Goal: Task Accomplishment & Management: Complete application form

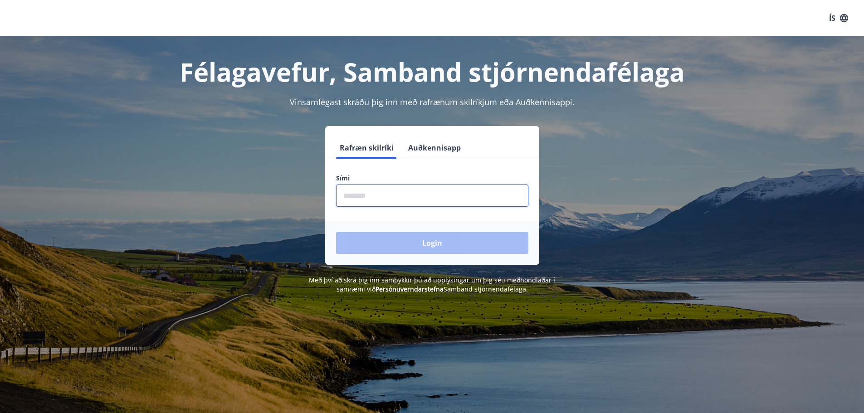
click at [363, 195] on input "phone" at bounding box center [432, 196] width 192 height 22
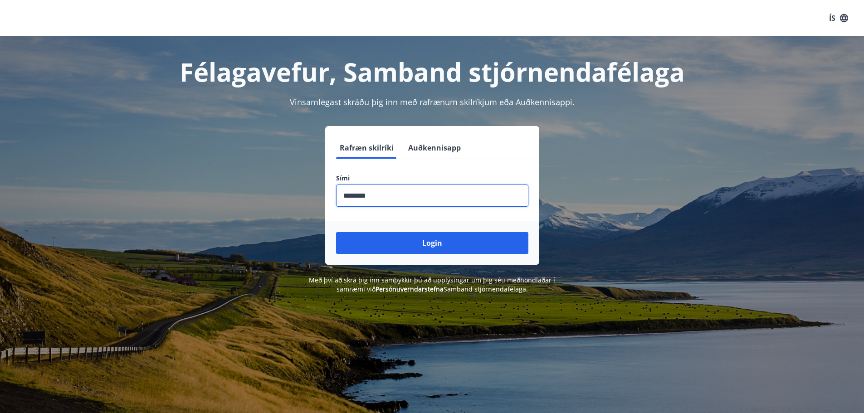
type input "********"
click at [336, 232] on button "Login" at bounding box center [432, 243] width 192 height 22
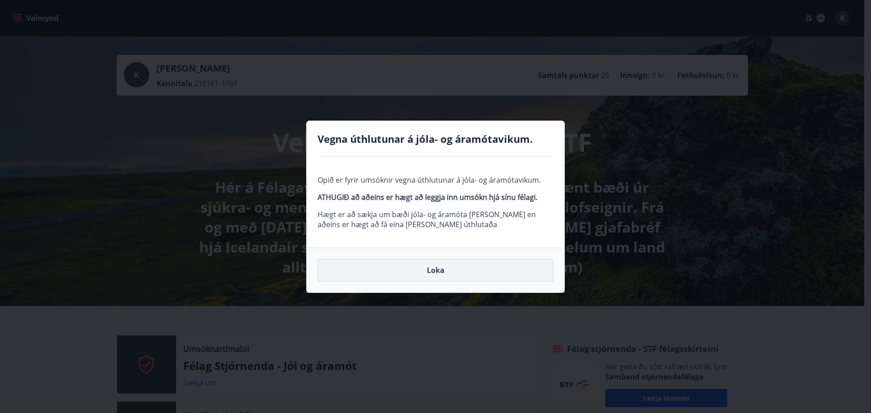
click at [437, 270] on button "Loka" at bounding box center [436, 270] width 236 height 23
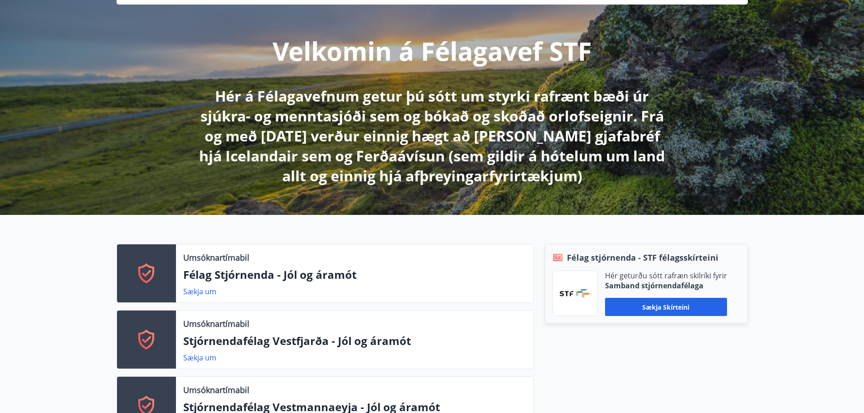
scroll to position [91, 0]
click at [150, 269] on icon at bounding box center [147, 274] width 22 height 22
click at [206, 294] on link "Sækja um" at bounding box center [199, 292] width 33 height 10
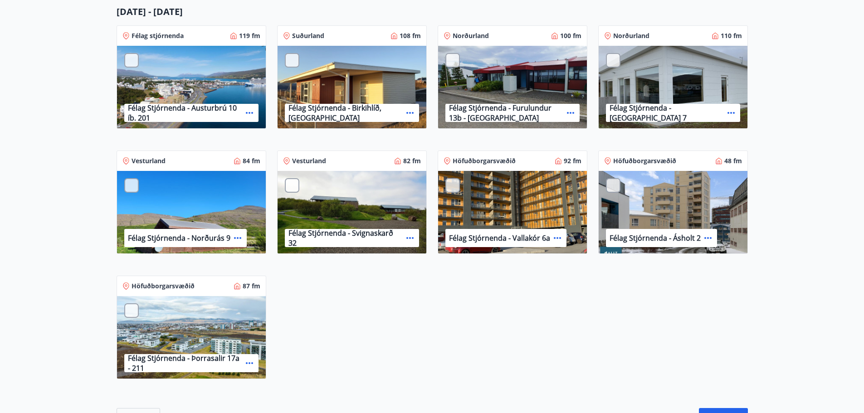
scroll to position [590, 0]
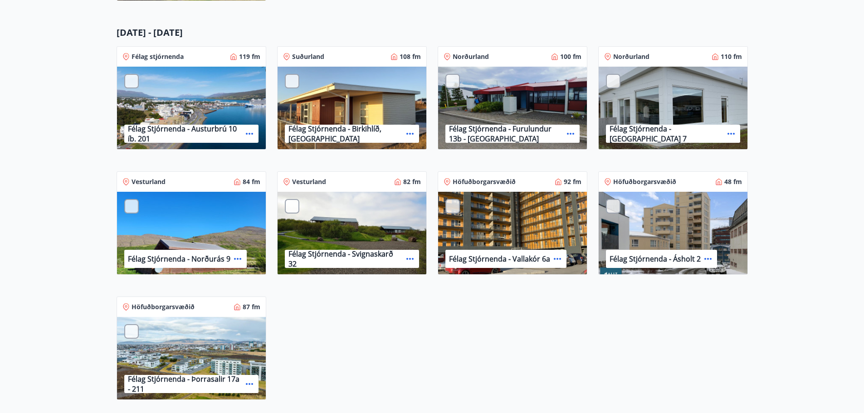
click at [631, 136] on p "Félag Stjórnenda - [GEOGRAPHIC_DATA] 7" at bounding box center [667, 134] width 114 height 20
click at [677, 99] on div "Félag Stjórnenda - [GEOGRAPHIC_DATA] 7" at bounding box center [673, 108] width 149 height 83
click at [617, 81] on div at bounding box center [613, 81] width 15 height 15
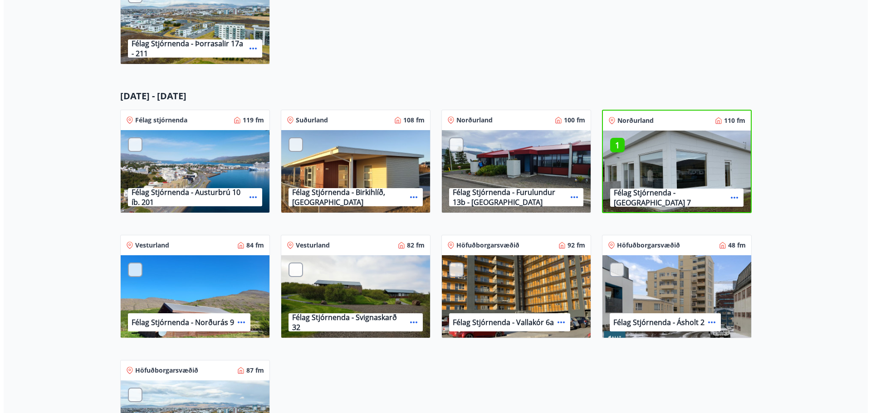
scroll to position [605, 0]
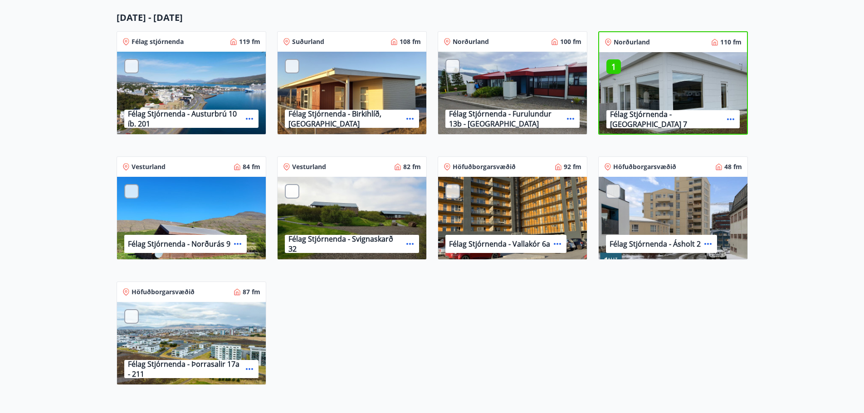
click at [728, 119] on icon at bounding box center [730, 119] width 7 height 2
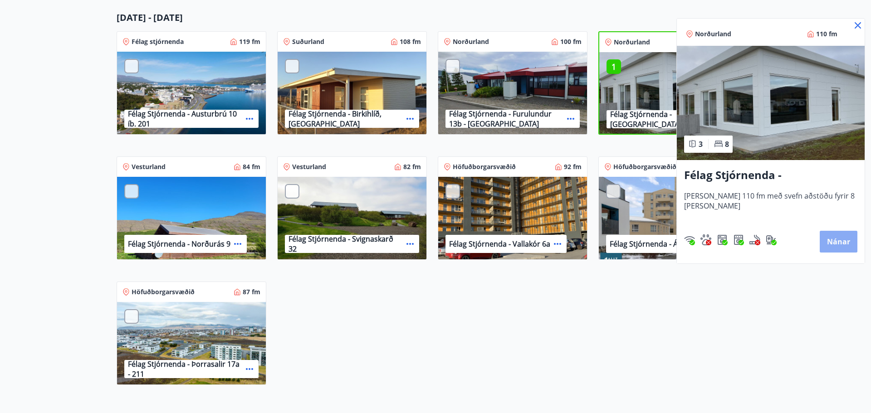
click at [833, 246] on button "Nánar" at bounding box center [839, 242] width 38 height 22
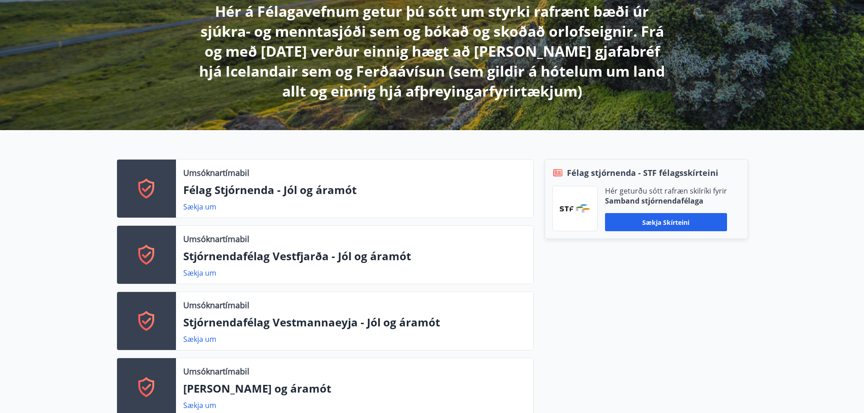
scroll to position [182, 0]
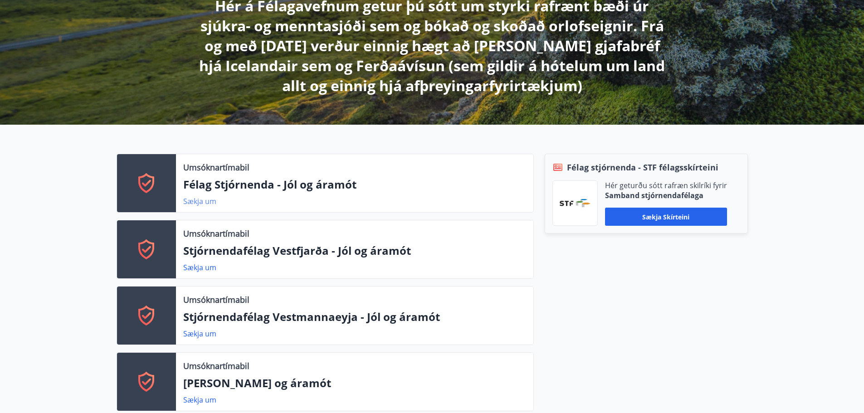
click at [198, 203] on link "Sækja um" at bounding box center [199, 201] width 33 height 10
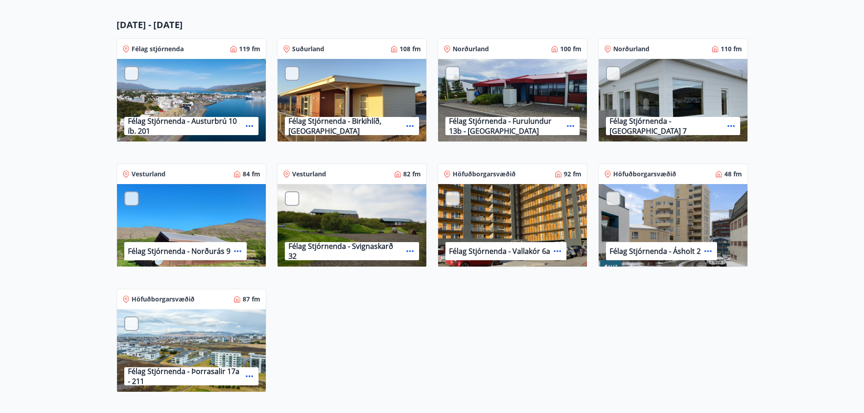
scroll to position [590, 0]
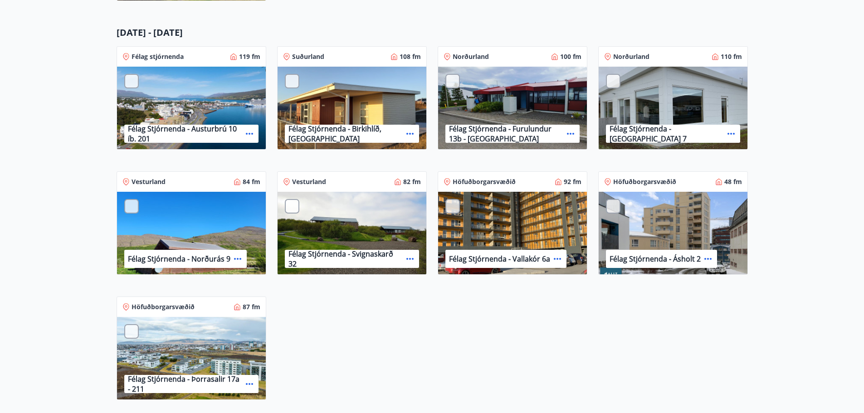
click at [613, 81] on div at bounding box center [613, 81] width 15 height 15
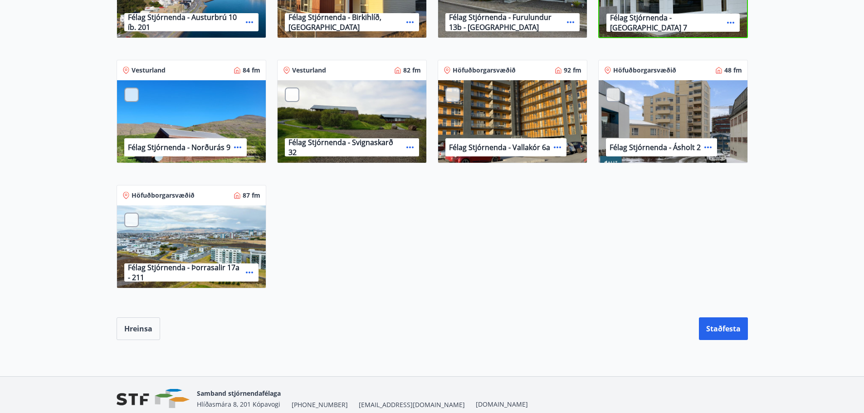
scroll to position [726, 0]
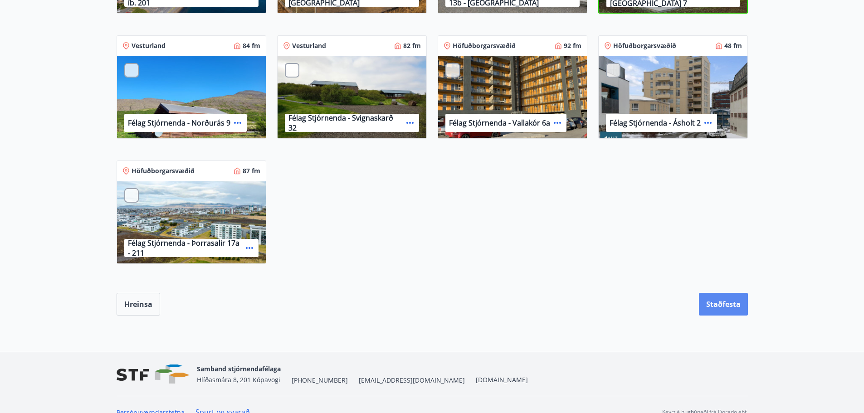
click at [730, 300] on button "Staðfesta" at bounding box center [723, 304] width 49 height 23
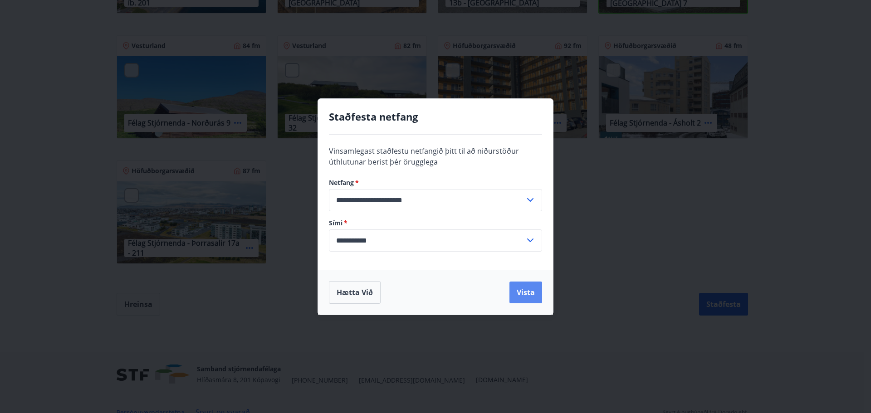
click at [530, 294] on button "Vista" at bounding box center [526, 293] width 33 height 22
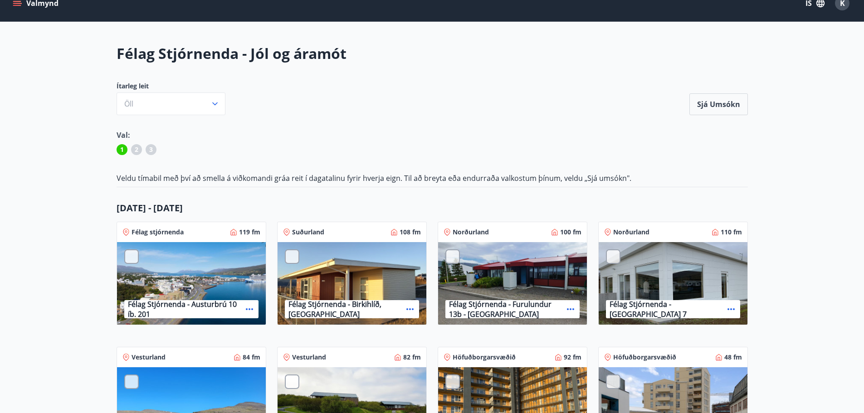
scroll to position [0, 0]
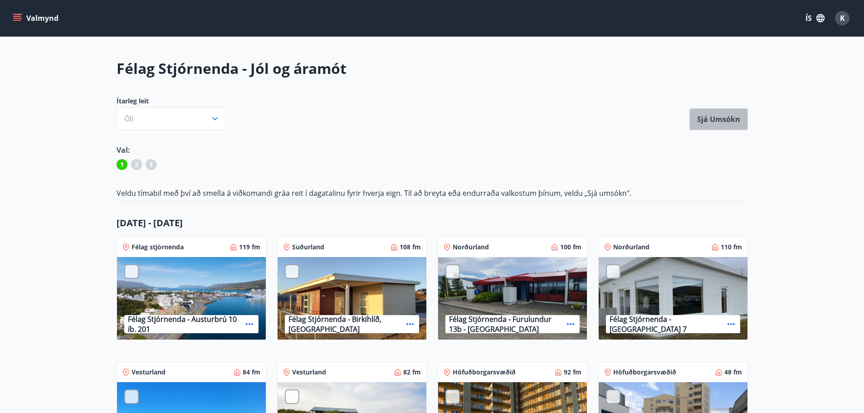
click at [710, 124] on button "Sjá umsókn" at bounding box center [719, 119] width 59 height 22
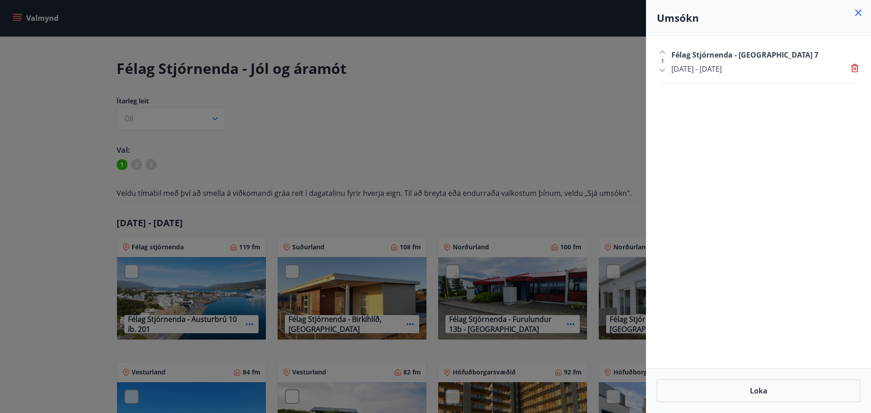
click at [857, 10] on icon at bounding box center [858, 12] width 11 height 11
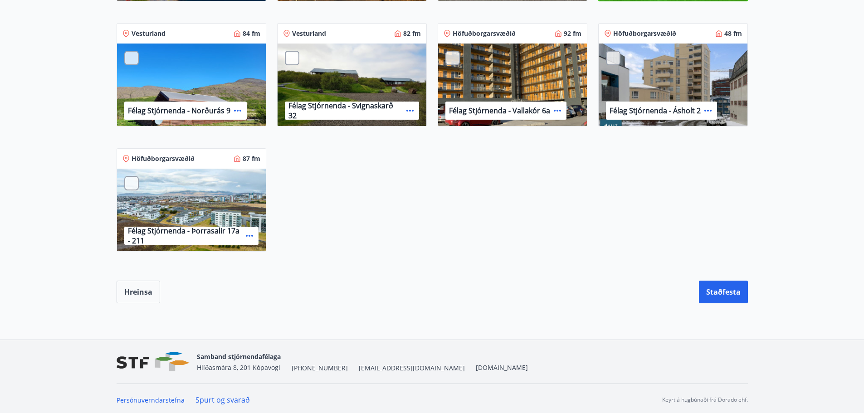
scroll to position [741, 0]
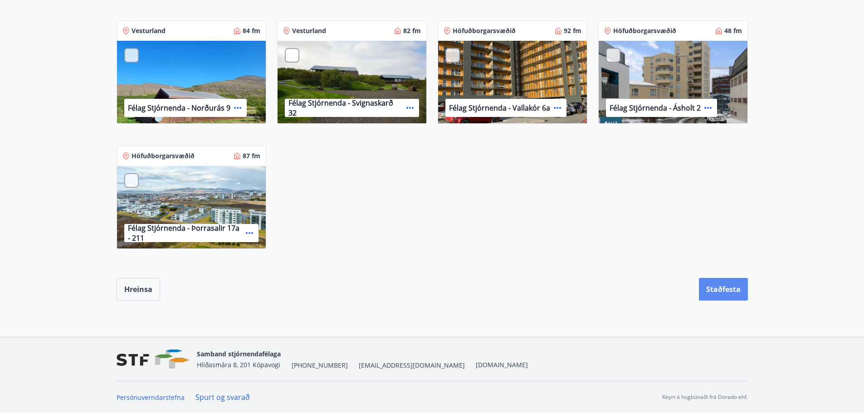
click at [725, 293] on button "Staðfesta" at bounding box center [723, 289] width 49 height 23
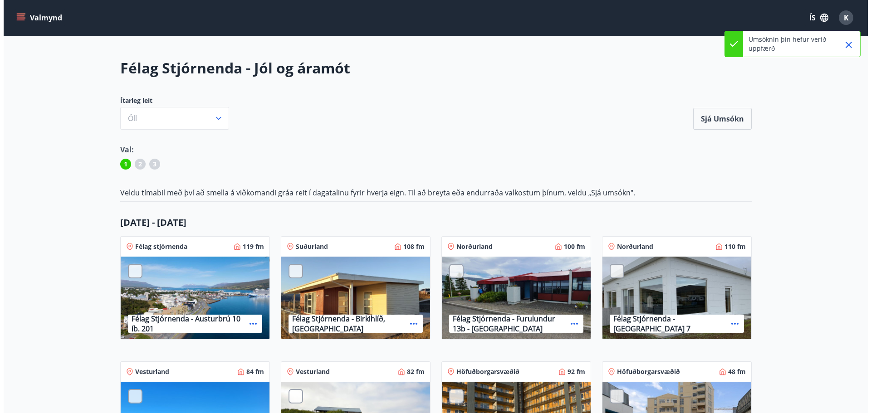
scroll to position [0, 0]
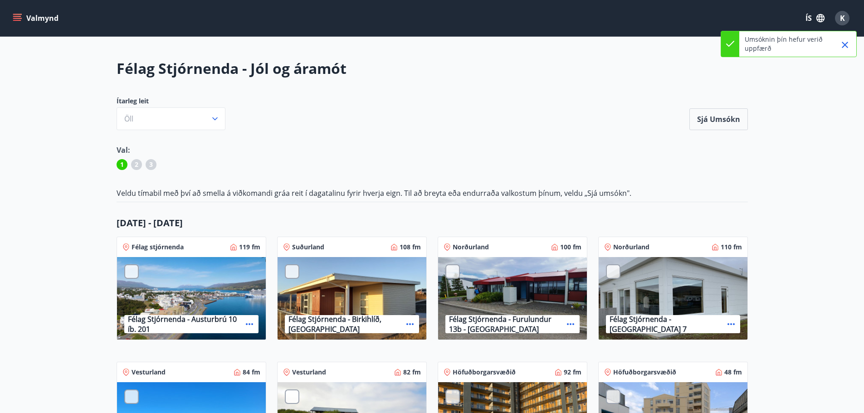
click at [846, 19] on div "K" at bounding box center [842, 18] width 15 height 15
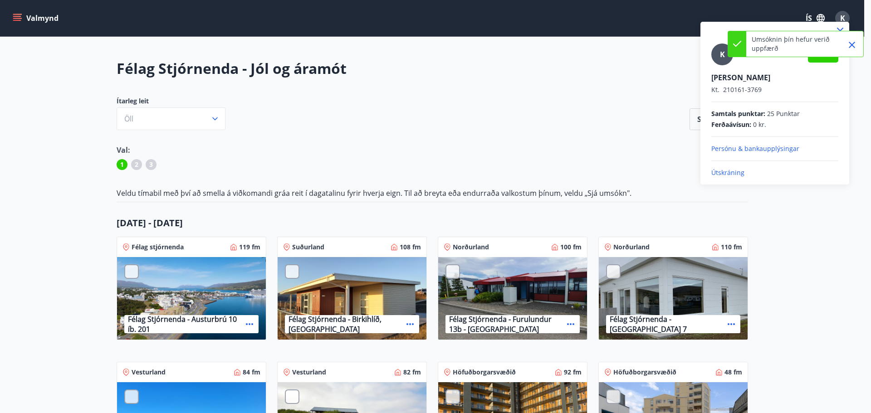
click at [726, 177] on p "Útskráning" at bounding box center [775, 172] width 127 height 9
